Goal: Task Accomplishment & Management: Complete application form

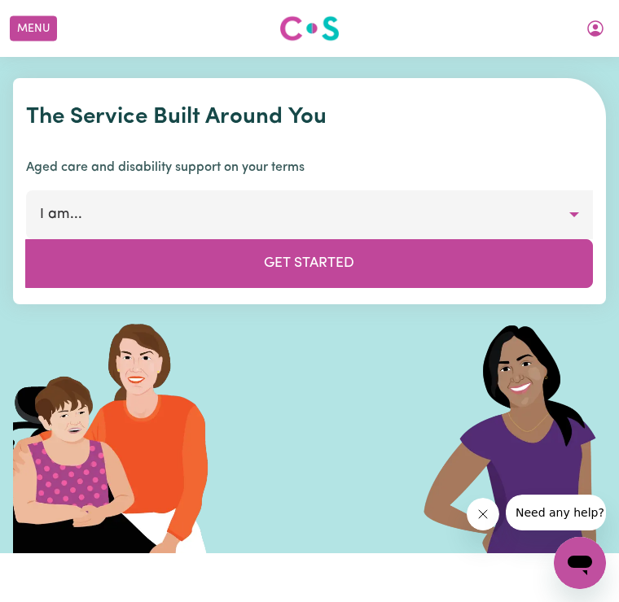
click at [594, 34] on icon "My Account" at bounding box center [595, 28] width 16 height 16
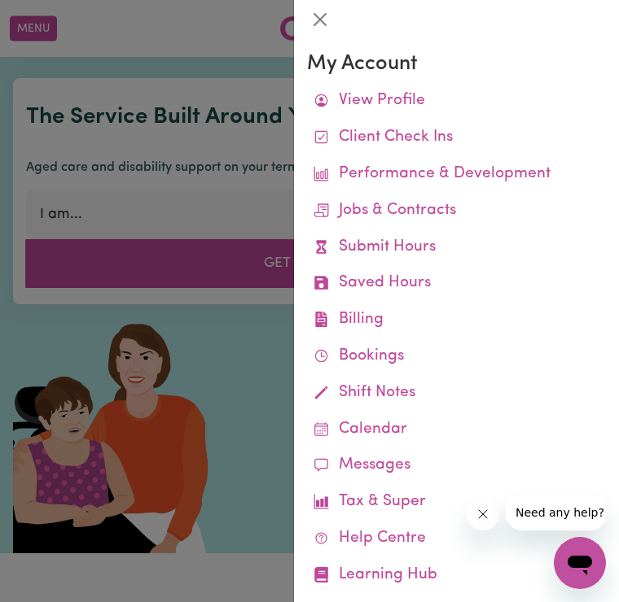
click at [431, 243] on link "Submit Hours" at bounding box center [456, 248] width 299 height 37
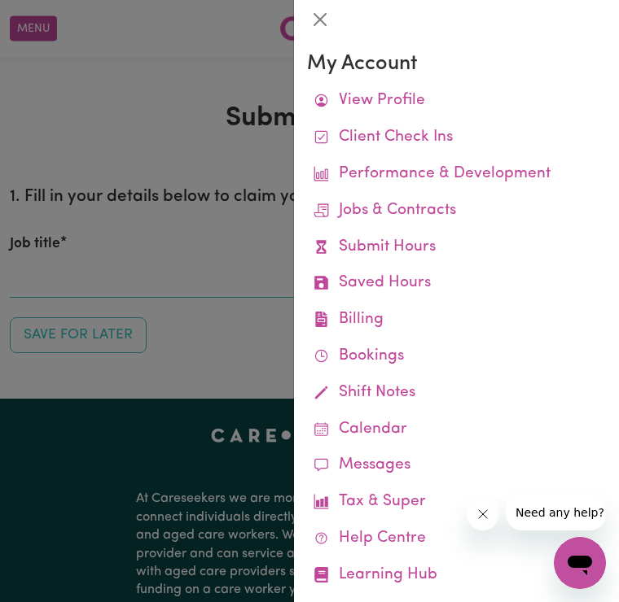
click at [426, 239] on link "Submit Hours" at bounding box center [456, 248] width 299 height 37
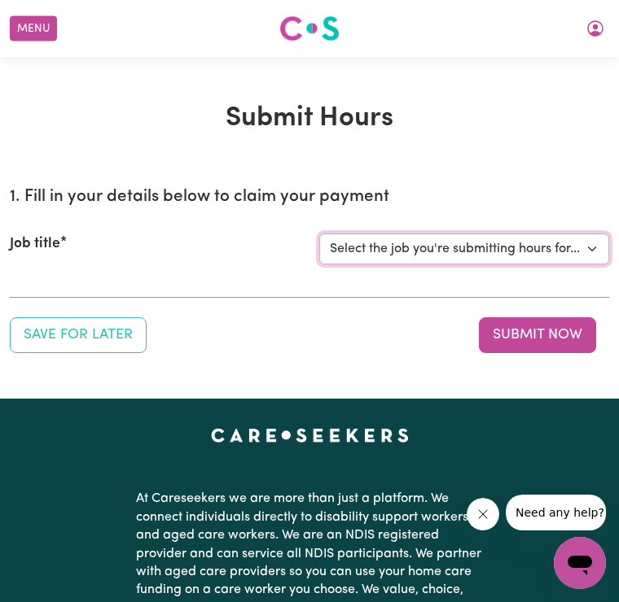
click at [595, 238] on select "Select the job you're submitting hours for... [[PERSON_NAME]] Care Worker Requi…" at bounding box center [464, 249] width 290 height 31
select select "10813"
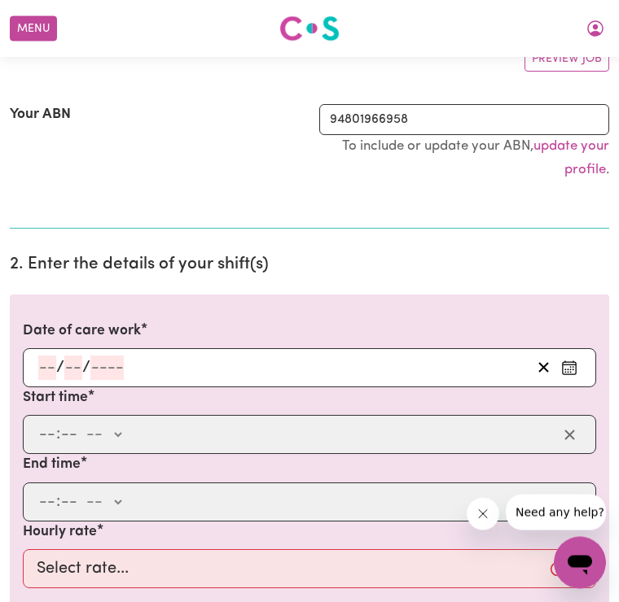
scroll to position [265, 0]
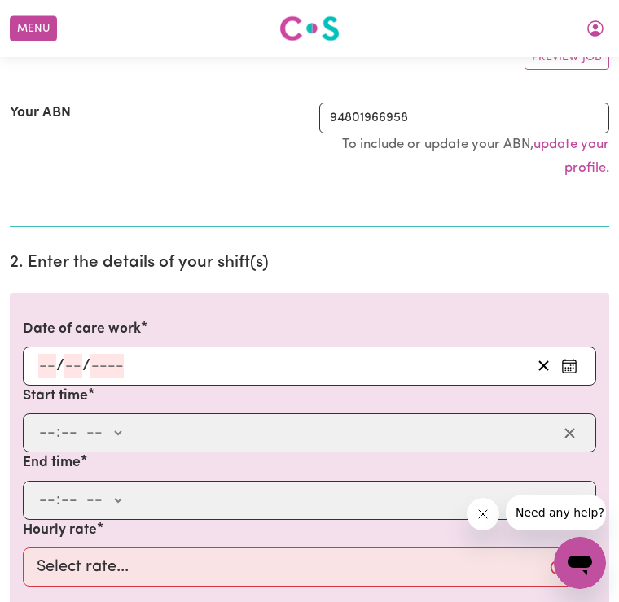
click at [54, 356] on input "number" at bounding box center [47, 366] width 18 height 24
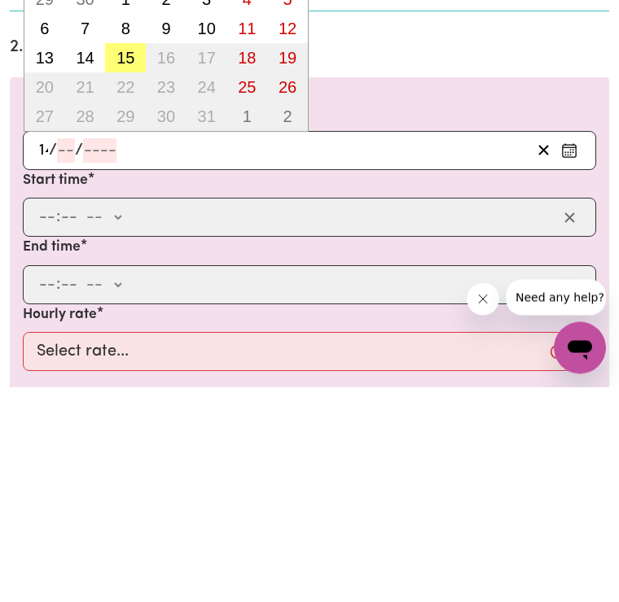
type input "14"
type input "10"
type input "2"
type input "0002-10-14"
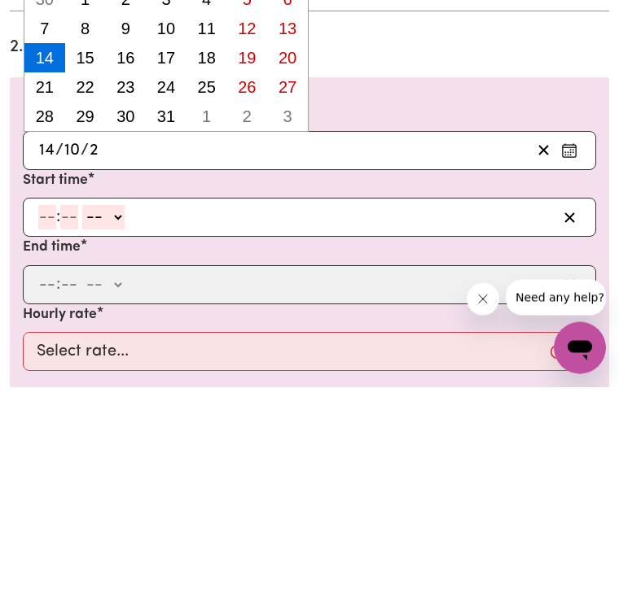
type input "20"
type input "0020-10-14"
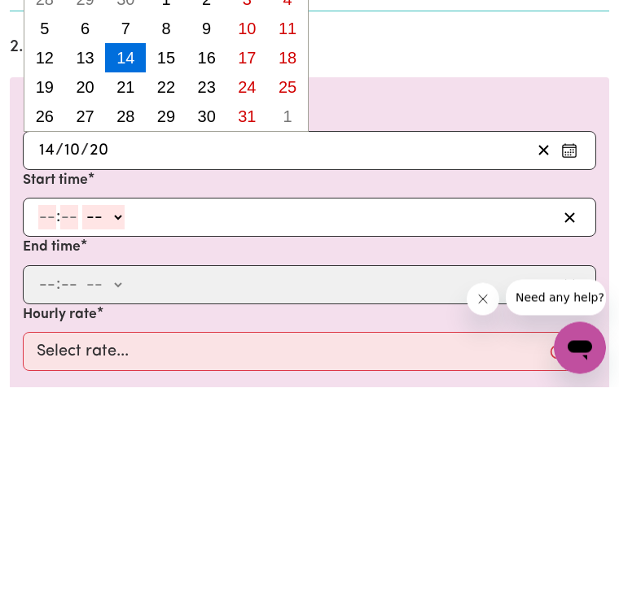
type input "202"
type input "0202-10-14"
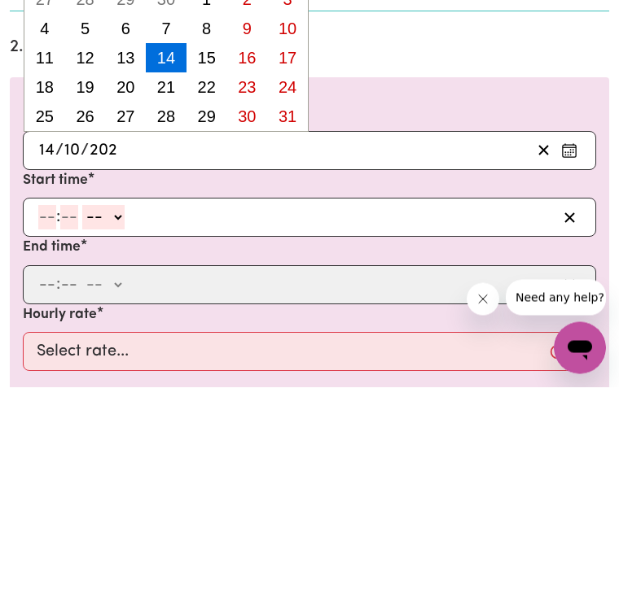
type input "2025"
type input "[DATE]"
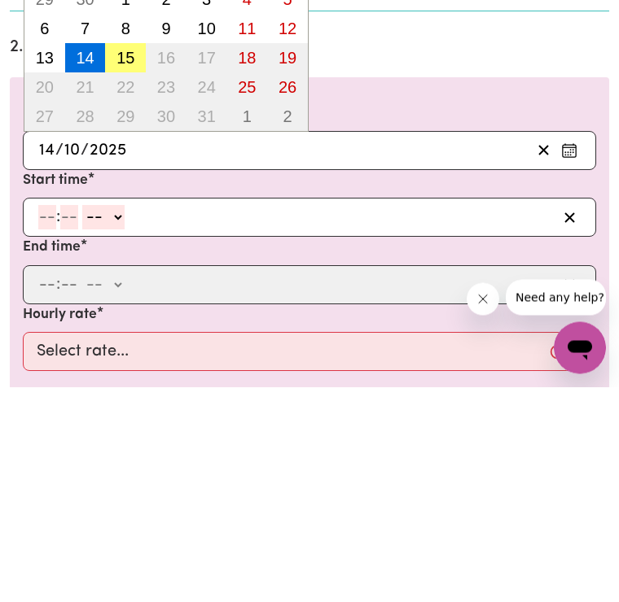
type input "2025"
click at [49, 421] on input "number" at bounding box center [47, 433] width 18 height 24
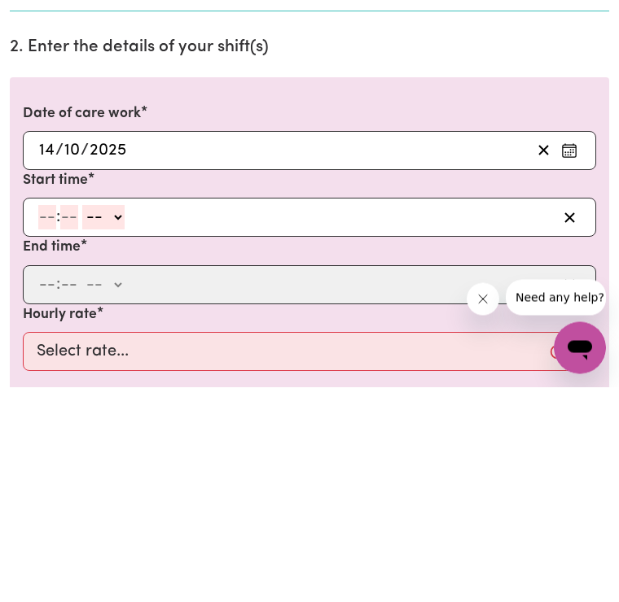
type input "12"
type input "2"
click at [50, 421] on input "12" at bounding box center [46, 433] width 16 height 24
type input "2"
type input "00"
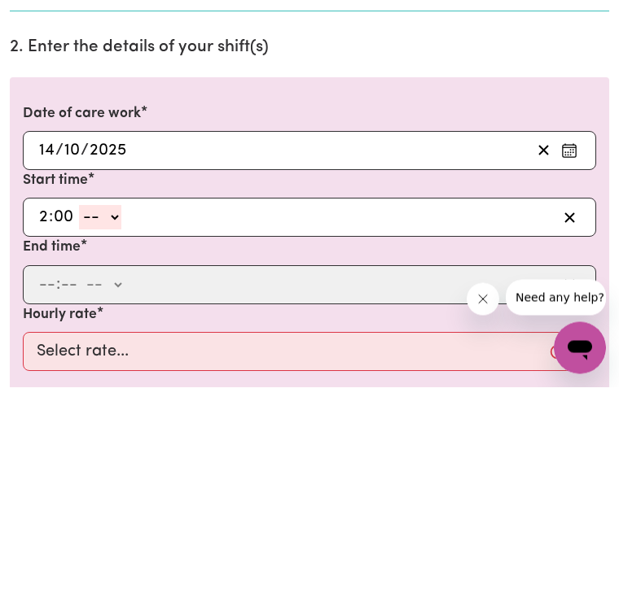
click at [93, 421] on select "-- am pm" at bounding box center [100, 433] width 42 height 24
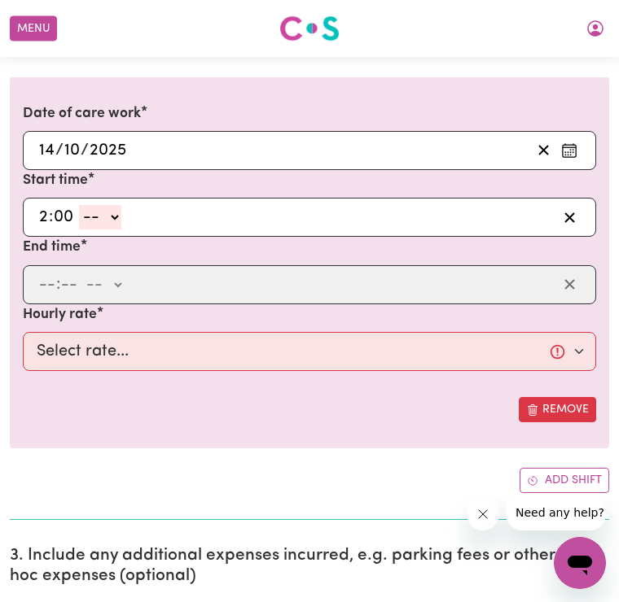
select select "pm"
type input "14:00"
type input "0"
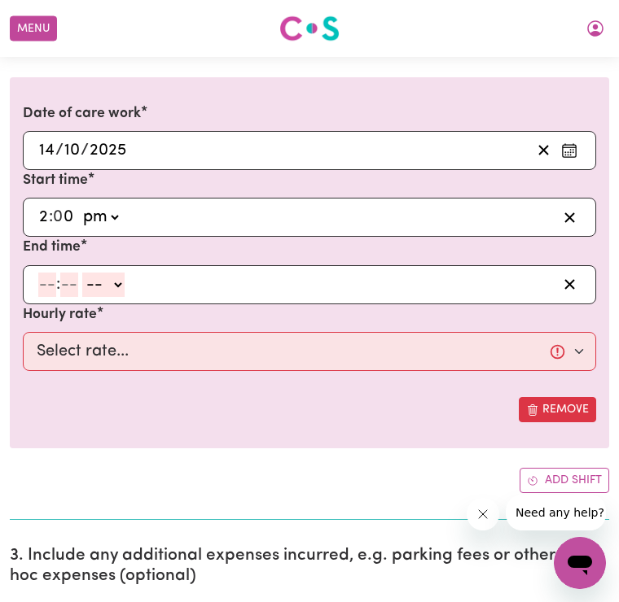
click at [46, 289] on input "number" at bounding box center [47, 285] width 18 height 24
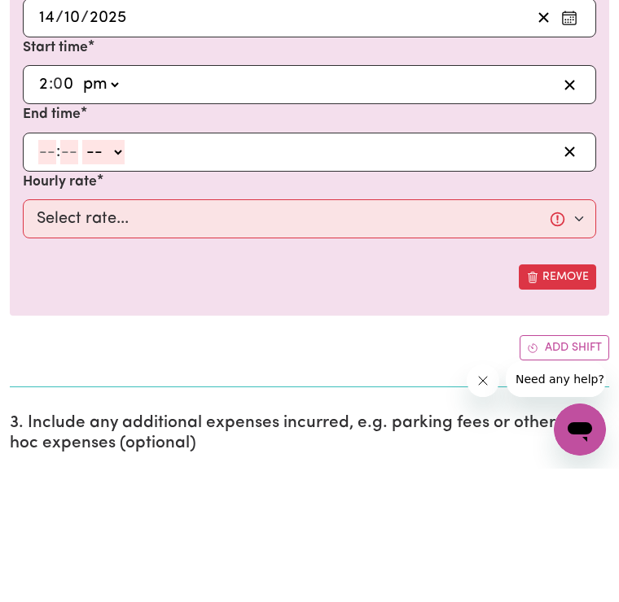
type input "4"
type input "00"
click at [122, 274] on select "-- am pm" at bounding box center [101, 286] width 42 height 24
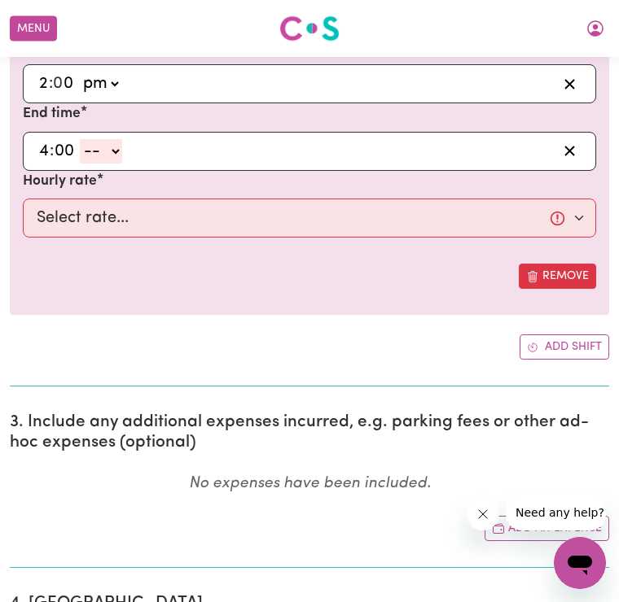
select select "pm"
type input "16:00"
type input "0"
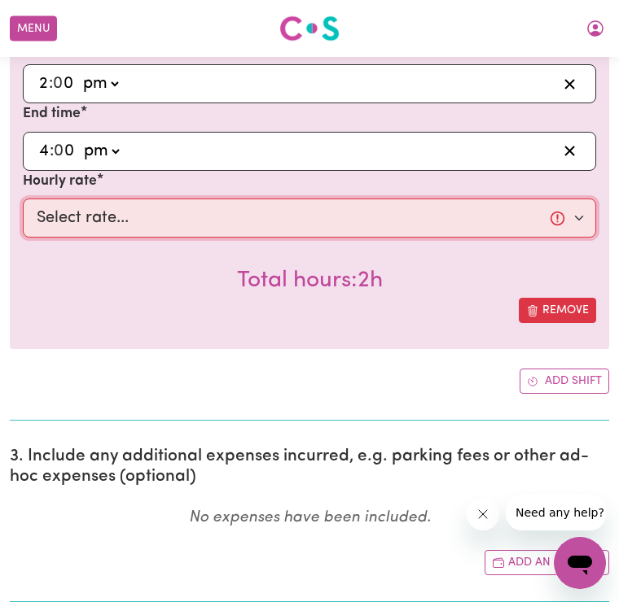
click at [587, 218] on select "Select rate... $45.00 (Weekday) $100.00 (Public Holiday)" at bounding box center [309, 218] width 573 height 39
select select "45-Weekday"
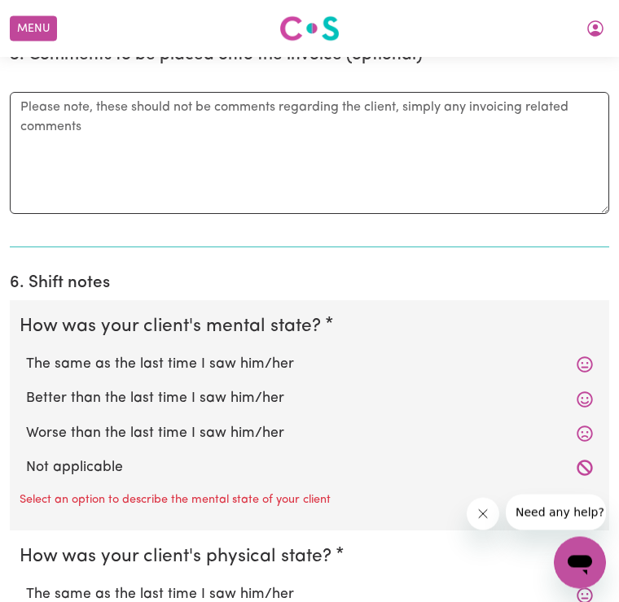
scroll to position [1294, 0]
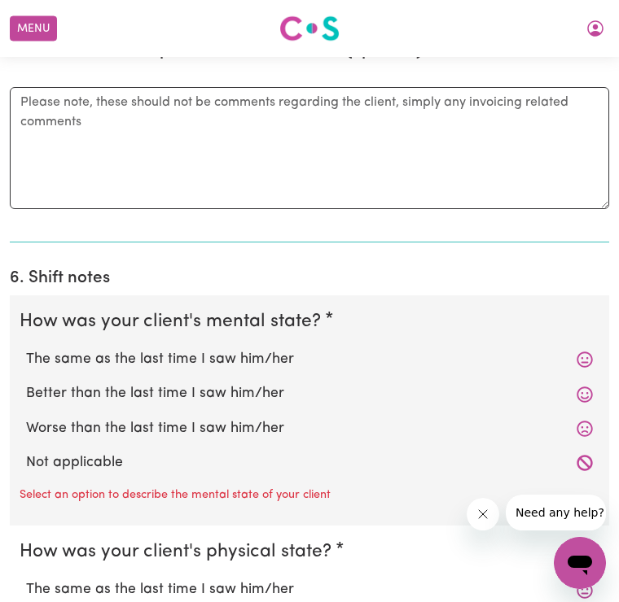
click at [585, 353] on icon at bounding box center [583, 360] width 15 height 15
click at [287, 349] on label "The same as the last time I saw him/her" at bounding box center [309, 359] width 567 height 21
click at [26, 348] on input "The same as the last time I saw him/her" at bounding box center [25, 348] width 1 height 1
radio input "true"
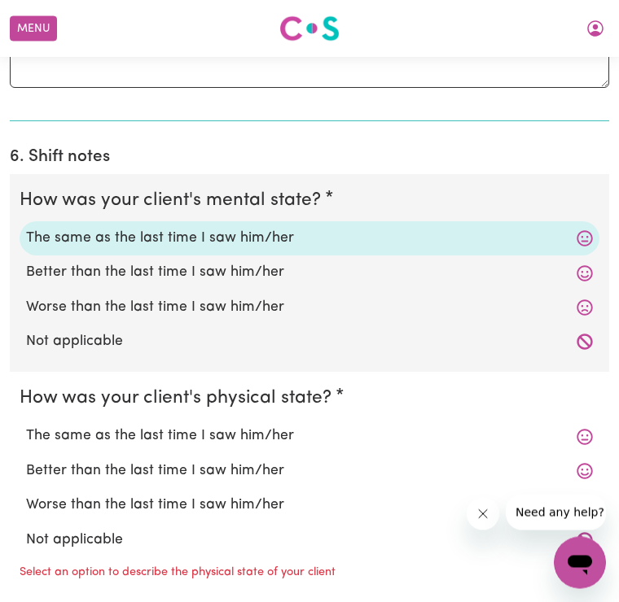
scroll to position [1417, 0]
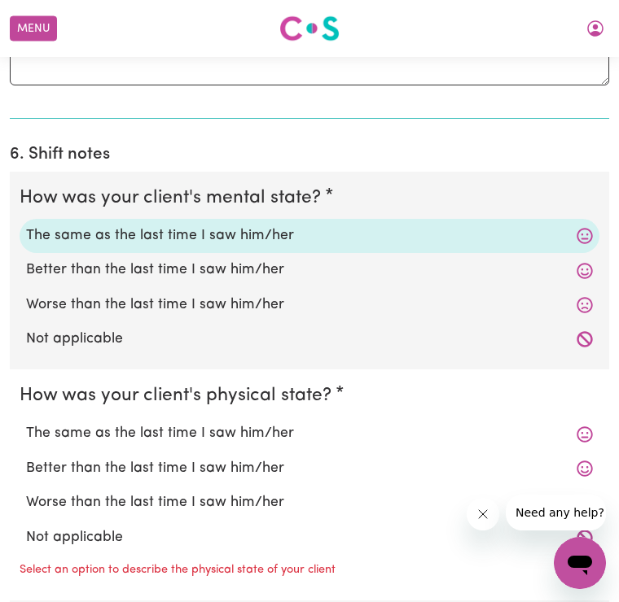
click at [278, 423] on label "The same as the last time I saw him/her" at bounding box center [309, 433] width 567 height 21
click at [26, 423] on input "The same as the last time I saw him/her" at bounding box center [25, 423] width 1 height 1
radio input "true"
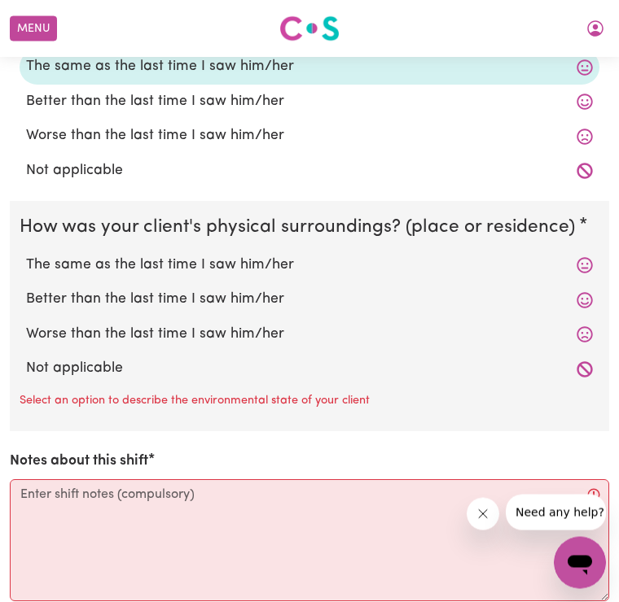
scroll to position [1786, 0]
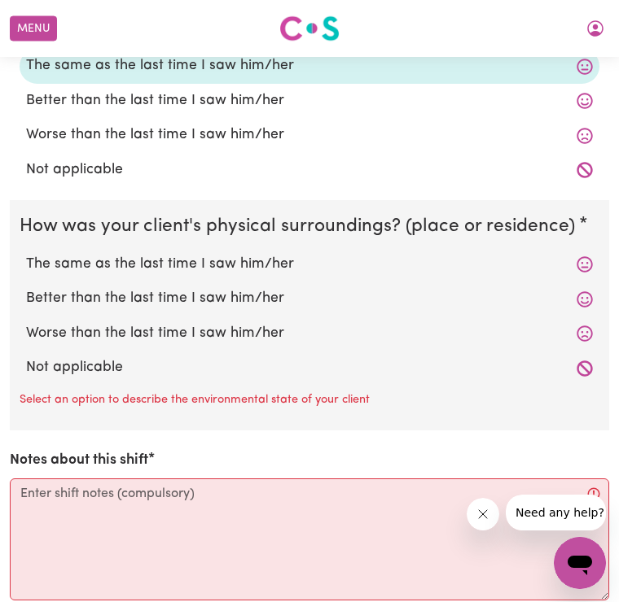
click at [215, 254] on label "The same as the last time I saw him/her" at bounding box center [309, 264] width 567 height 21
click at [26, 253] on input "The same as the last time I saw him/her" at bounding box center [25, 253] width 1 height 1
radio input "true"
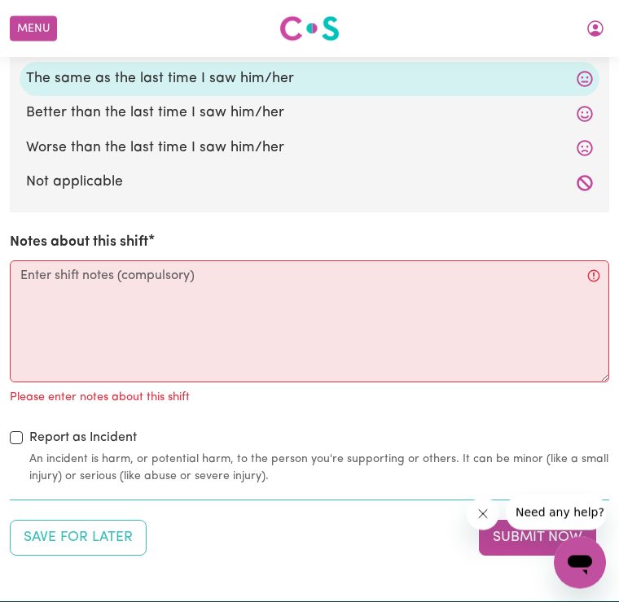
scroll to position [1972, 0]
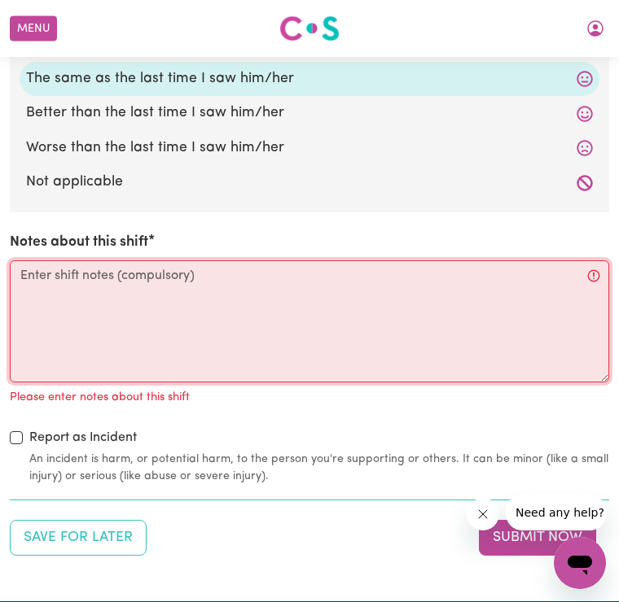
click at [59, 268] on textarea "Notes about this shift" at bounding box center [309, 322] width 599 height 122
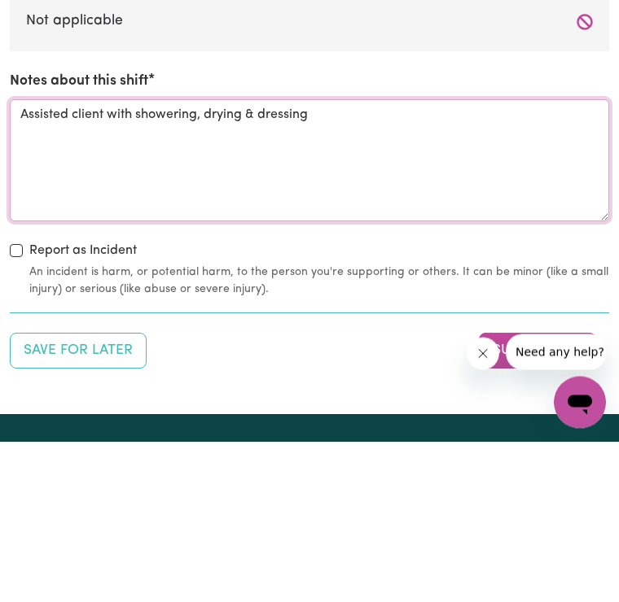
click at [204, 261] on textarea "Assisted client with showering, drying & dressing" at bounding box center [309, 322] width 599 height 122
click at [35, 261] on textarea "Assisted client with showering, hair washing, drying & dressing" at bounding box center [309, 322] width 599 height 122
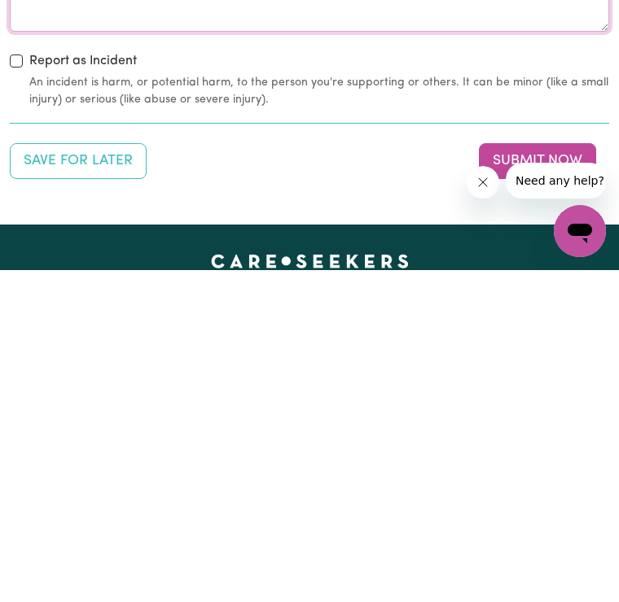
scroll to position [1991, 0]
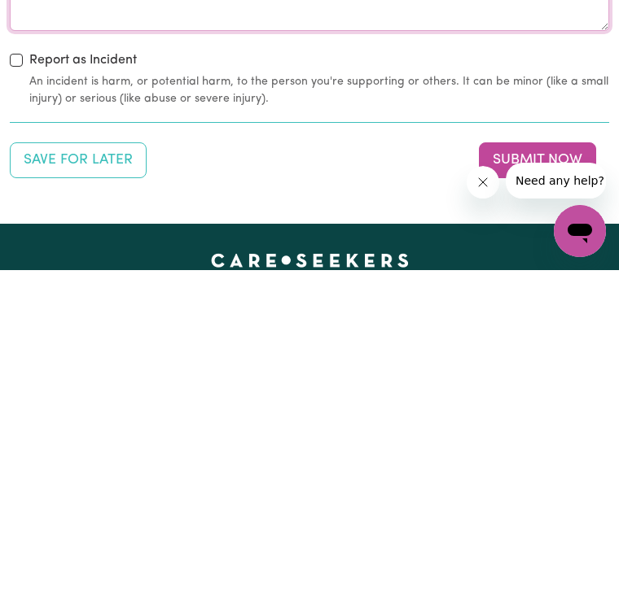
type textarea "Assisted client with showering, hair washing, drying & dressing. Also, provided…"
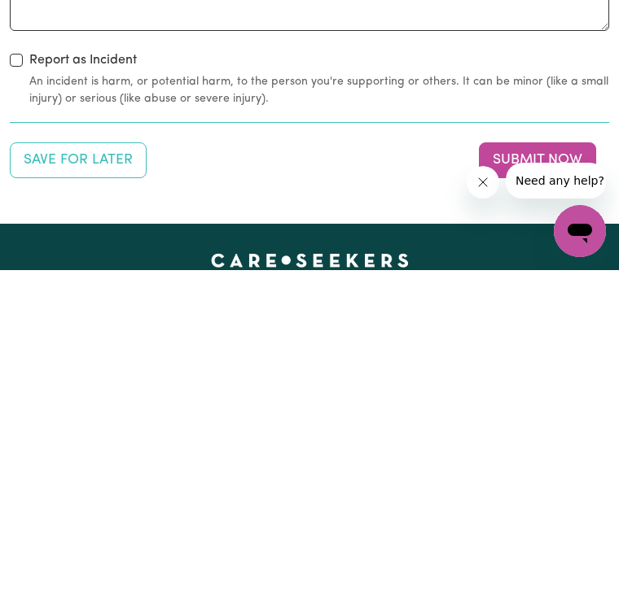
click at [529, 475] on button "Submit Now" at bounding box center [537, 493] width 117 height 36
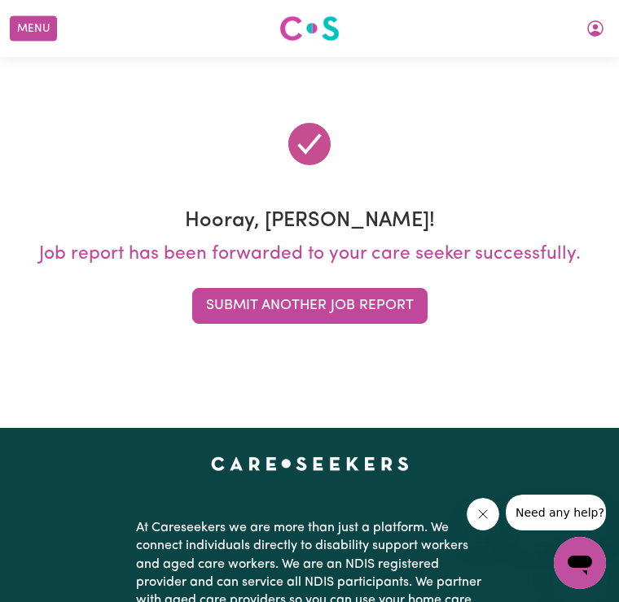
scroll to position [0, 0]
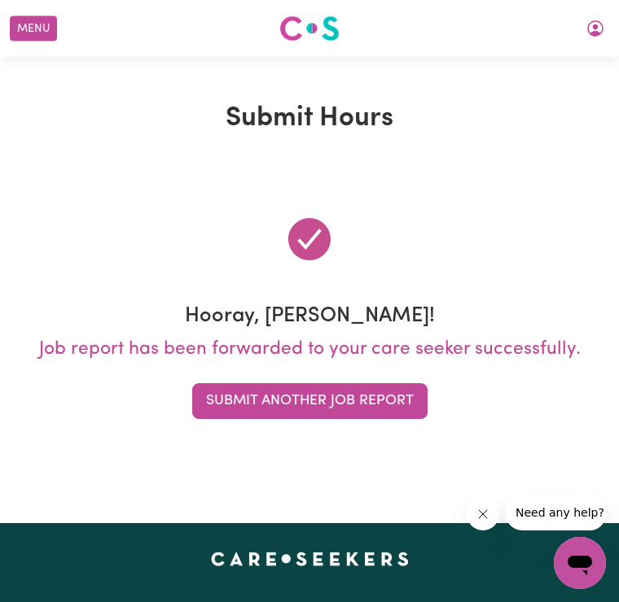
click at [607, 27] on button "My Account" at bounding box center [595, 29] width 34 height 28
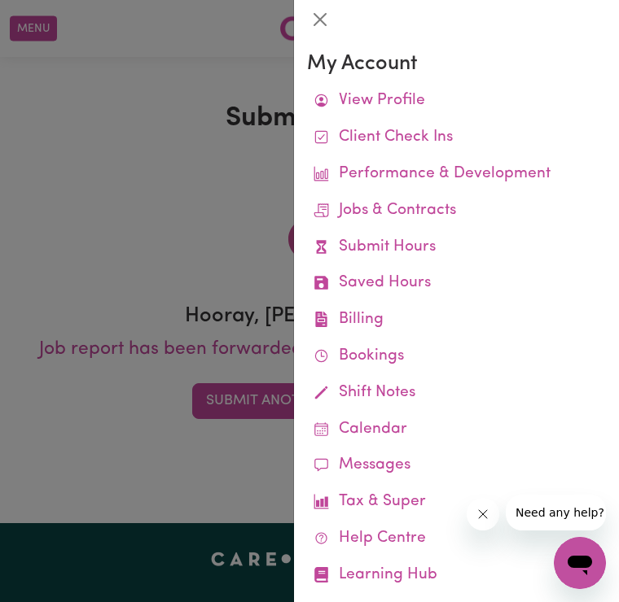
click at [437, 241] on link "Submit Hours" at bounding box center [456, 248] width 299 height 37
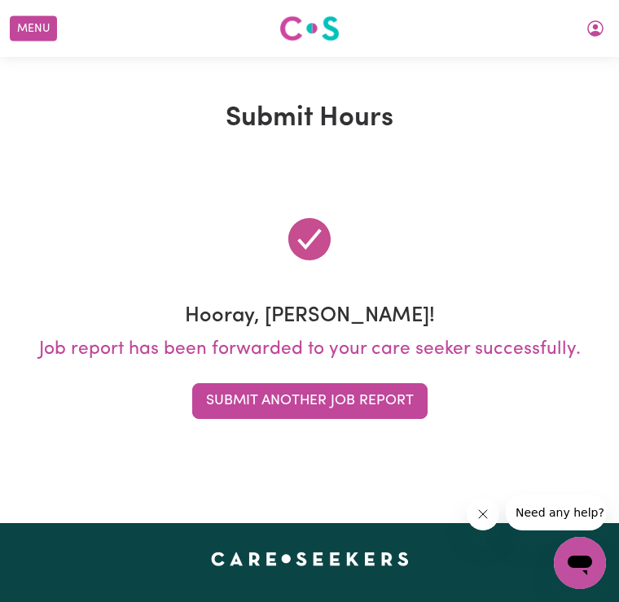
click at [604, 26] on icon "My Account" at bounding box center [595, 29] width 20 height 20
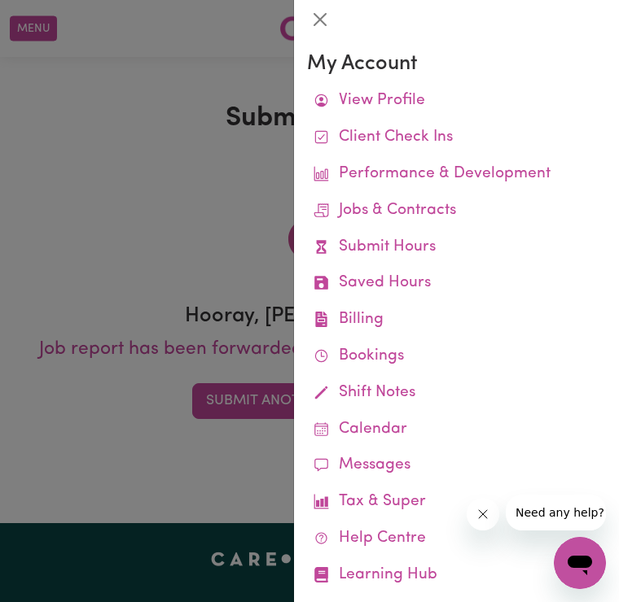
click at [0, 0] on link "Job Reports" at bounding box center [0, 0] width 0 height 0
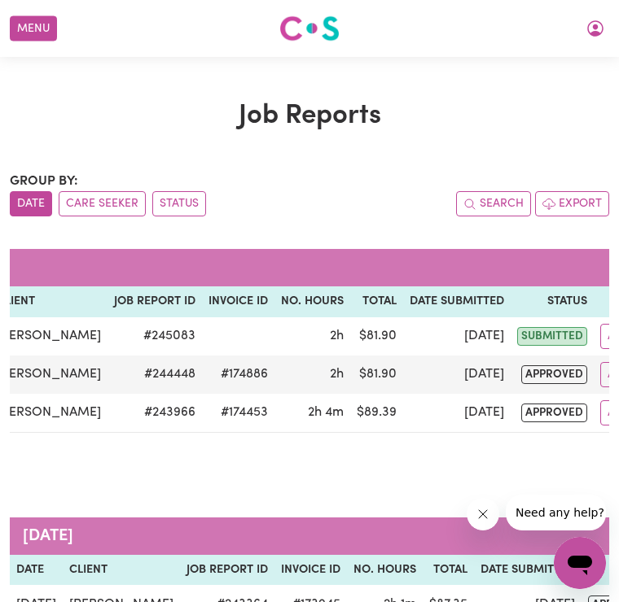
scroll to position [2, 0]
